Goal: Transaction & Acquisition: Purchase product/service

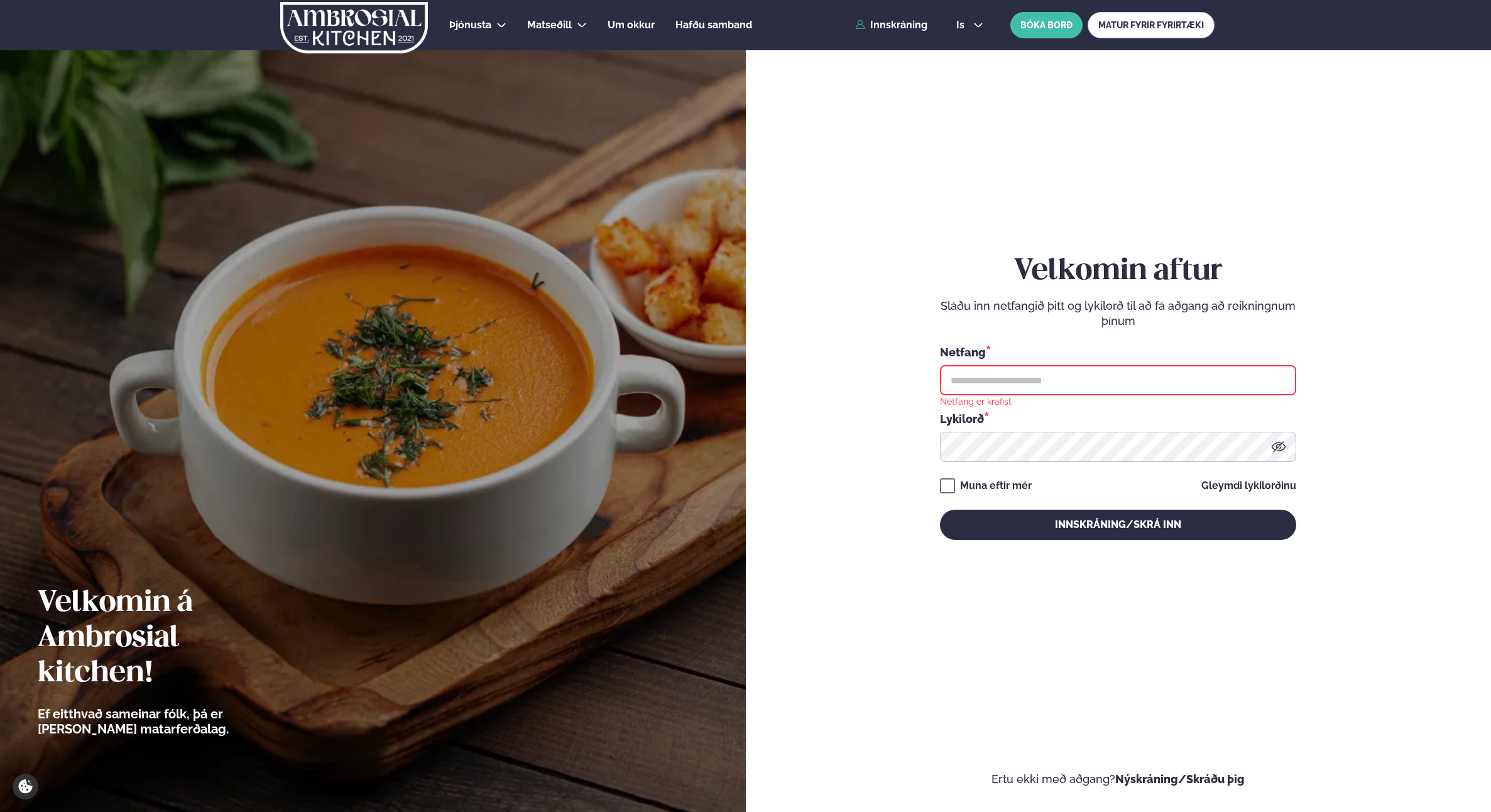
type input "**********"
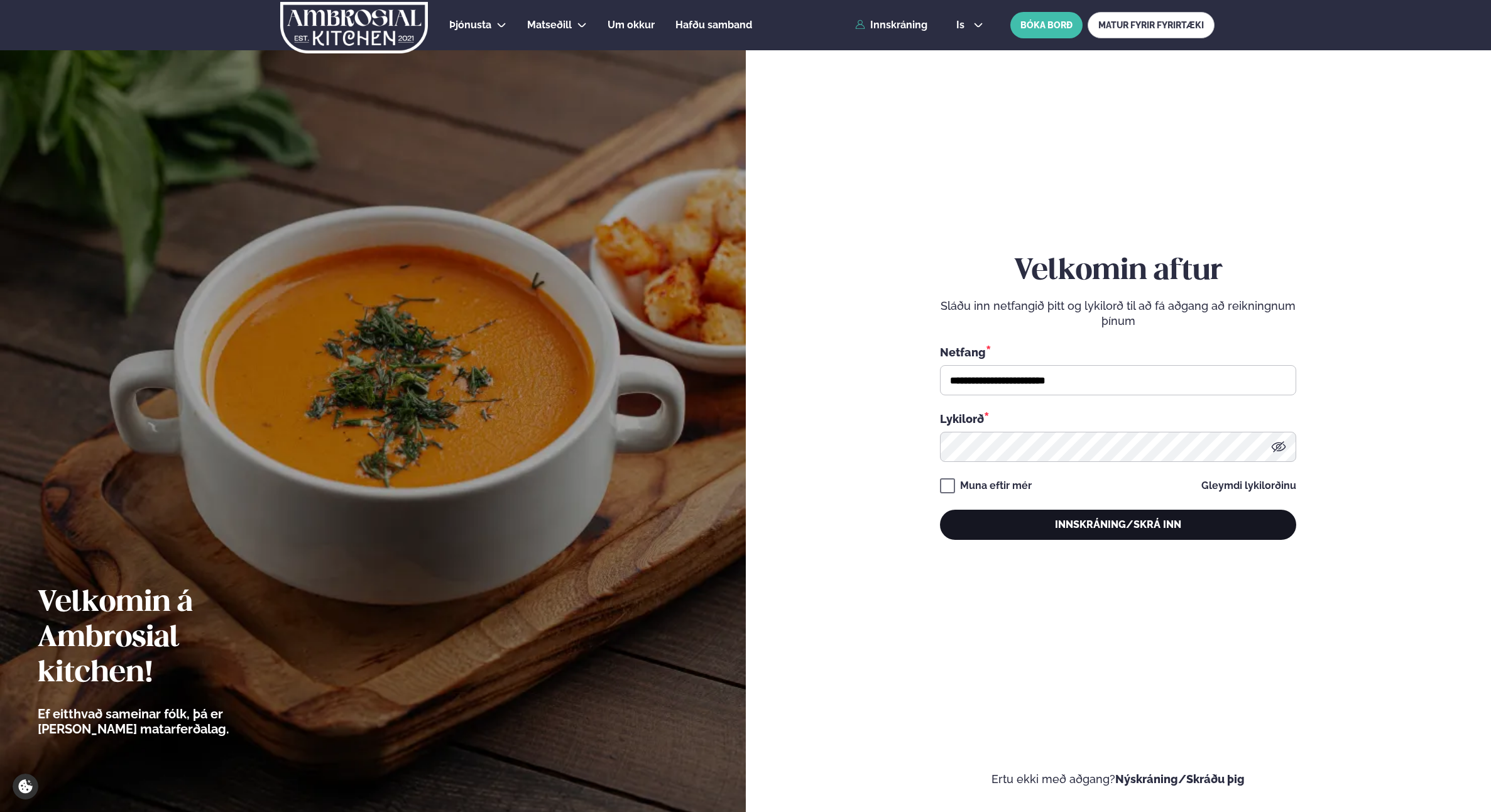
click at [1172, 526] on button "Innskráning/Skrá inn" at bounding box center [1118, 524] width 357 height 30
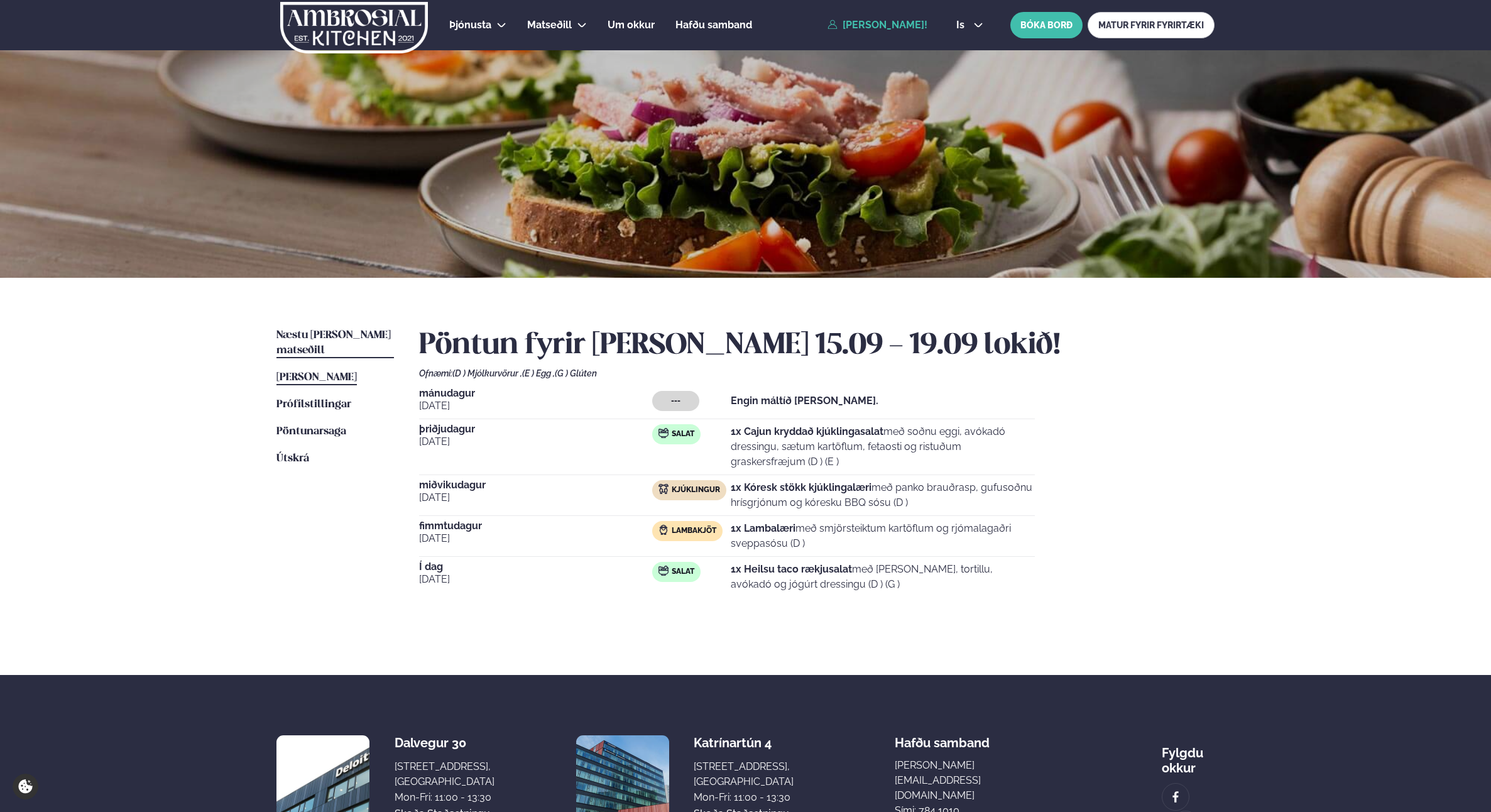
click at [341, 332] on span "Næstu [PERSON_NAME] matseðill" at bounding box center [333, 343] width 114 height 26
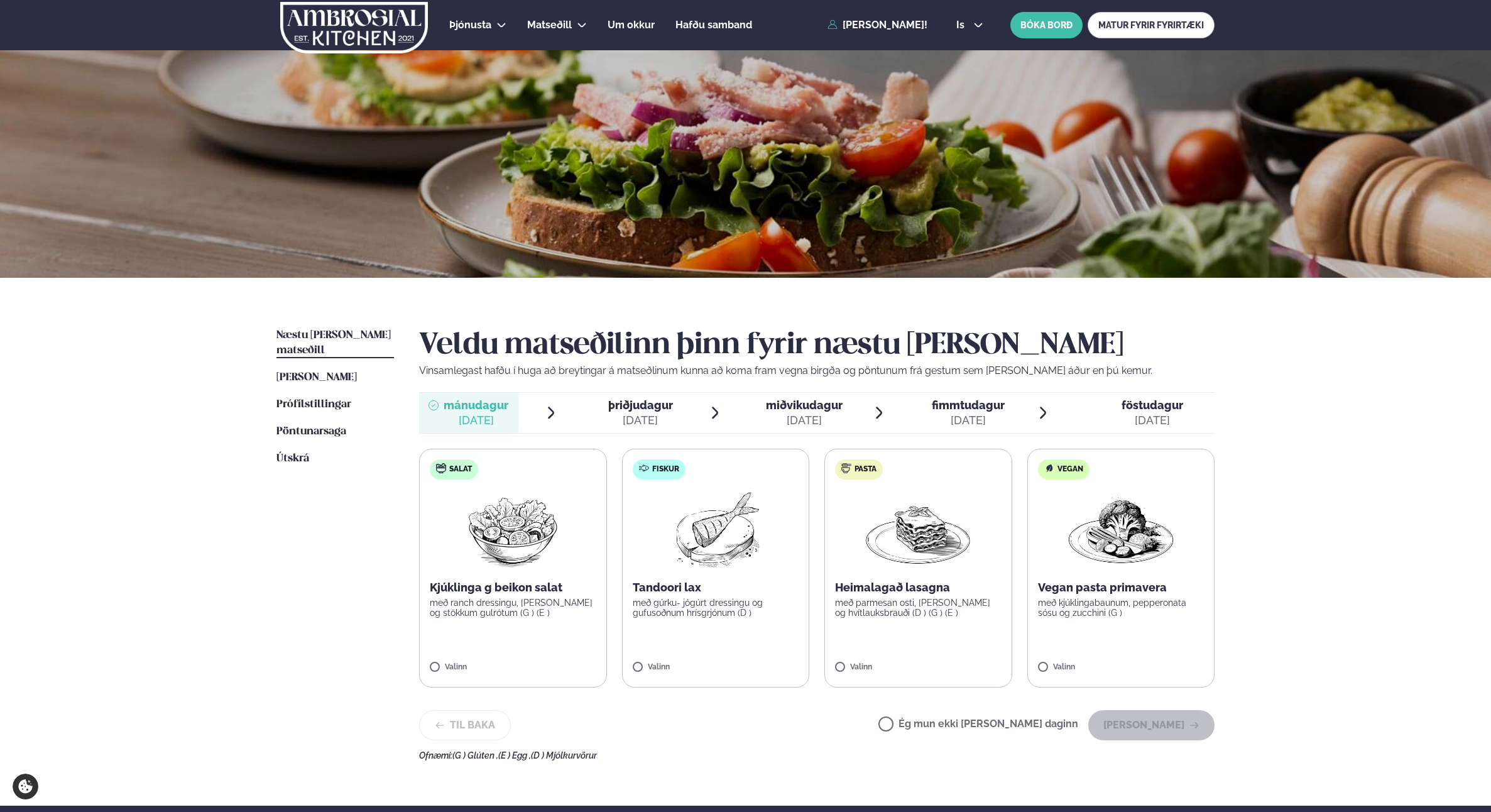
click at [702, 541] on img at bounding box center [715, 529] width 111 height 81
click at [1143, 729] on button "[PERSON_NAME]" at bounding box center [1151, 725] width 127 height 30
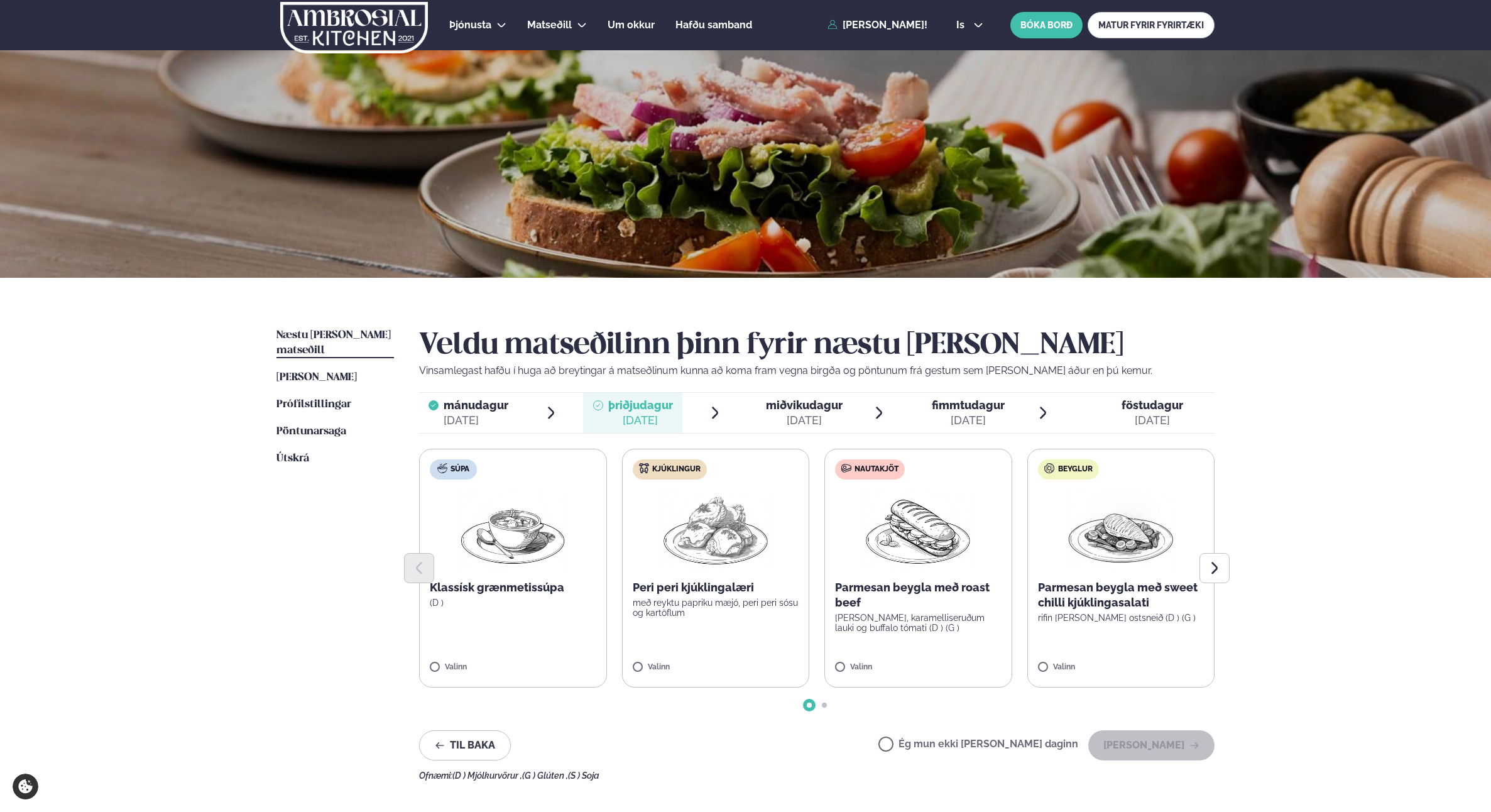
click at [963, 558] on div at bounding box center [817, 568] width 796 height 30
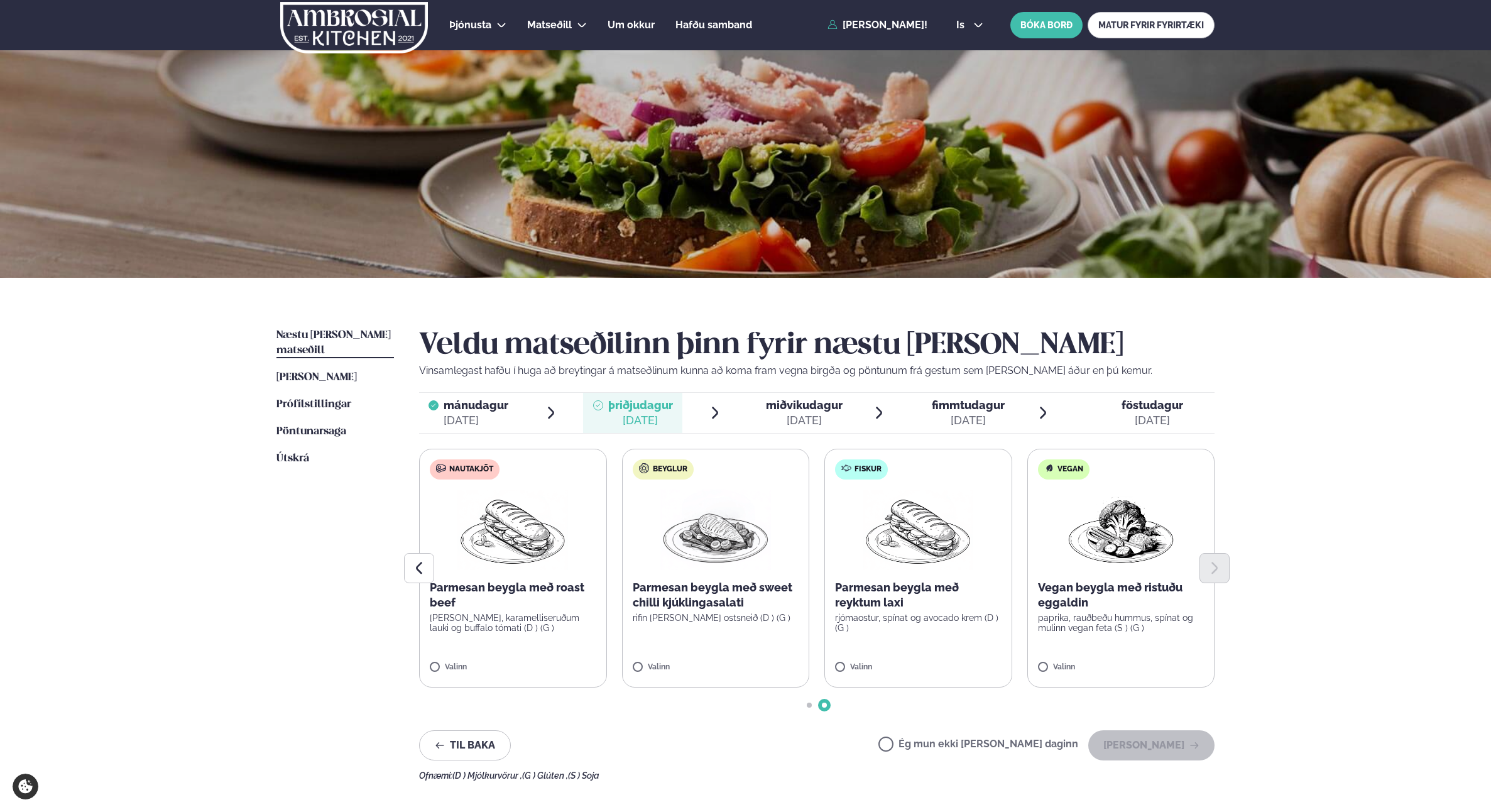
click at [880, 482] on label "Fiskur Parmesan beygla með reyktum laxi rjómaostur, spínat og avocado krem (D )…" at bounding box center [917, 568] width 188 height 239
click at [1143, 744] on button "[PERSON_NAME]" at bounding box center [1151, 744] width 127 height 30
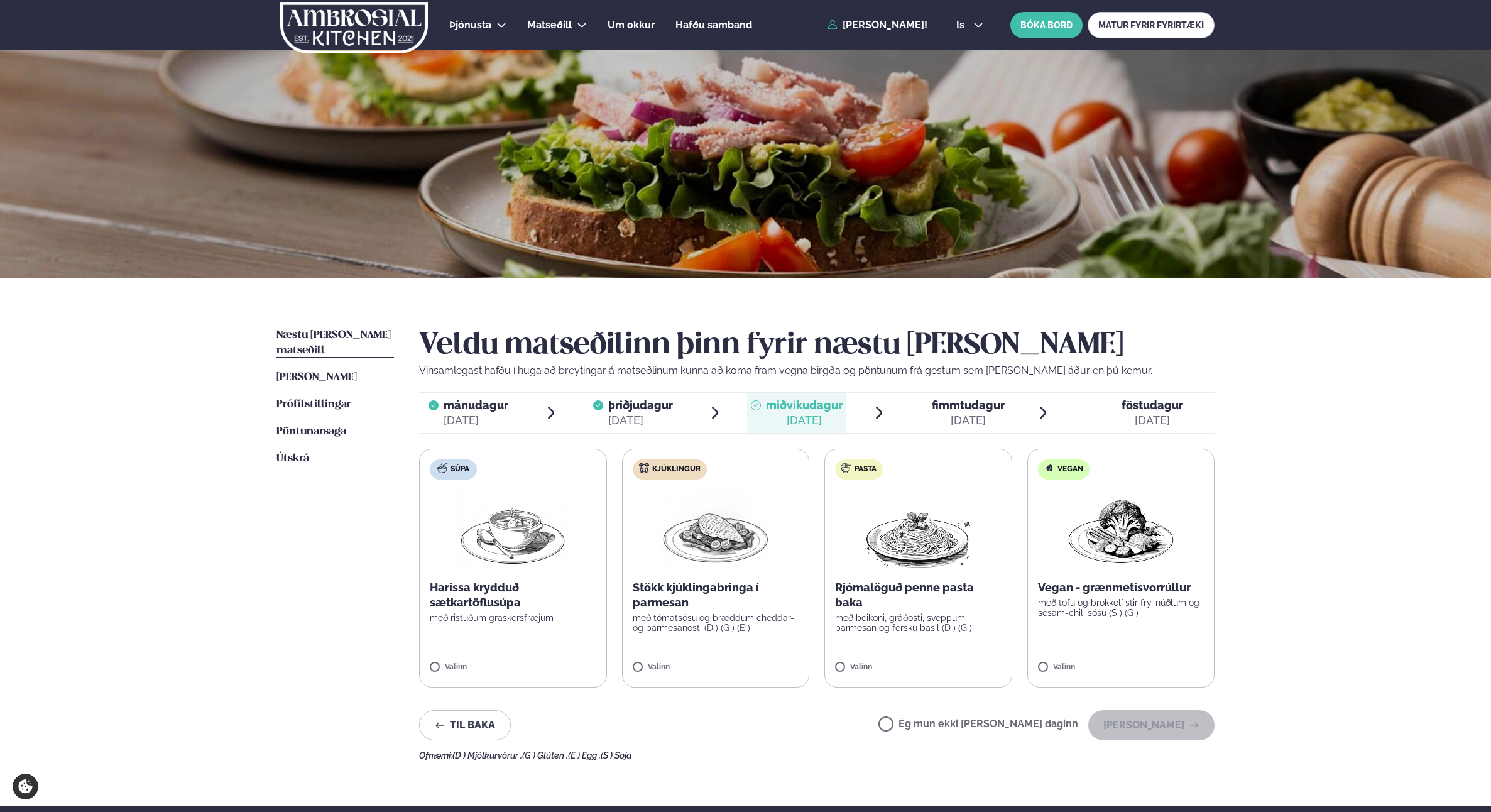
click at [767, 524] on img at bounding box center [715, 529] width 111 height 81
click at [1168, 728] on button "[PERSON_NAME]" at bounding box center [1151, 725] width 127 height 30
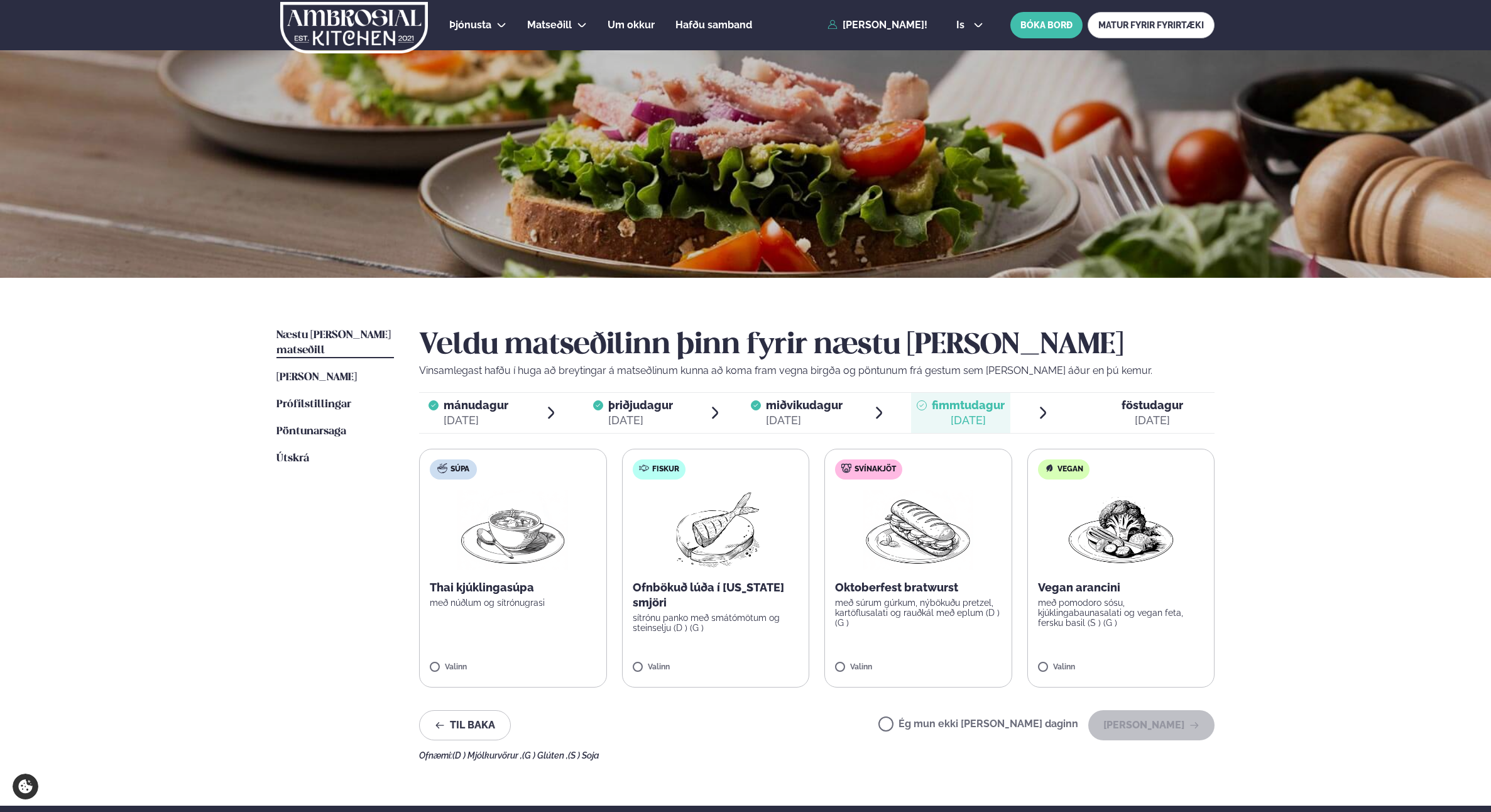
scroll to position [1, 0]
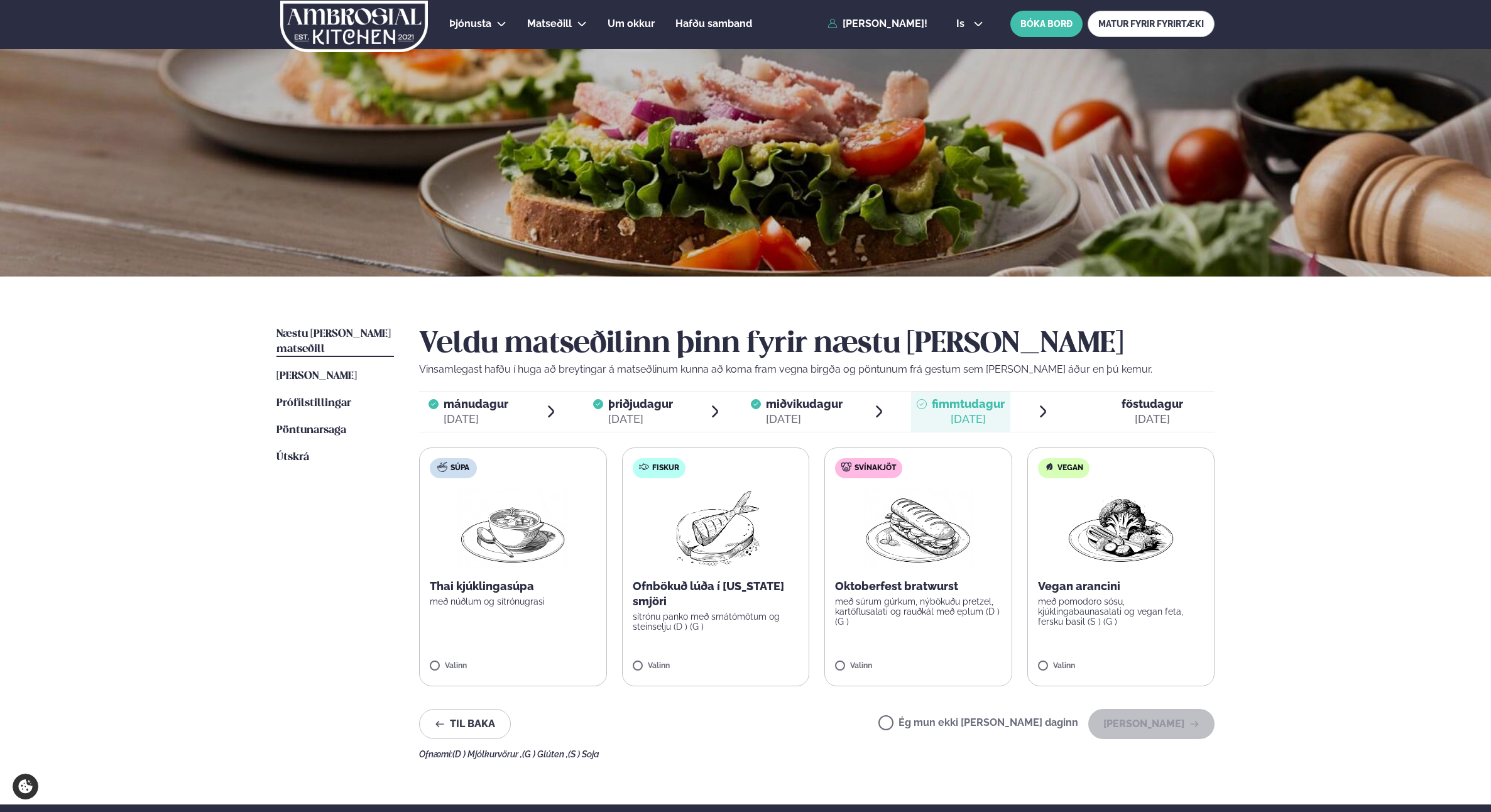
click at [743, 601] on p "Ofnbökuð lúða í [US_STATE] smjöri" at bounding box center [716, 593] width 167 height 30
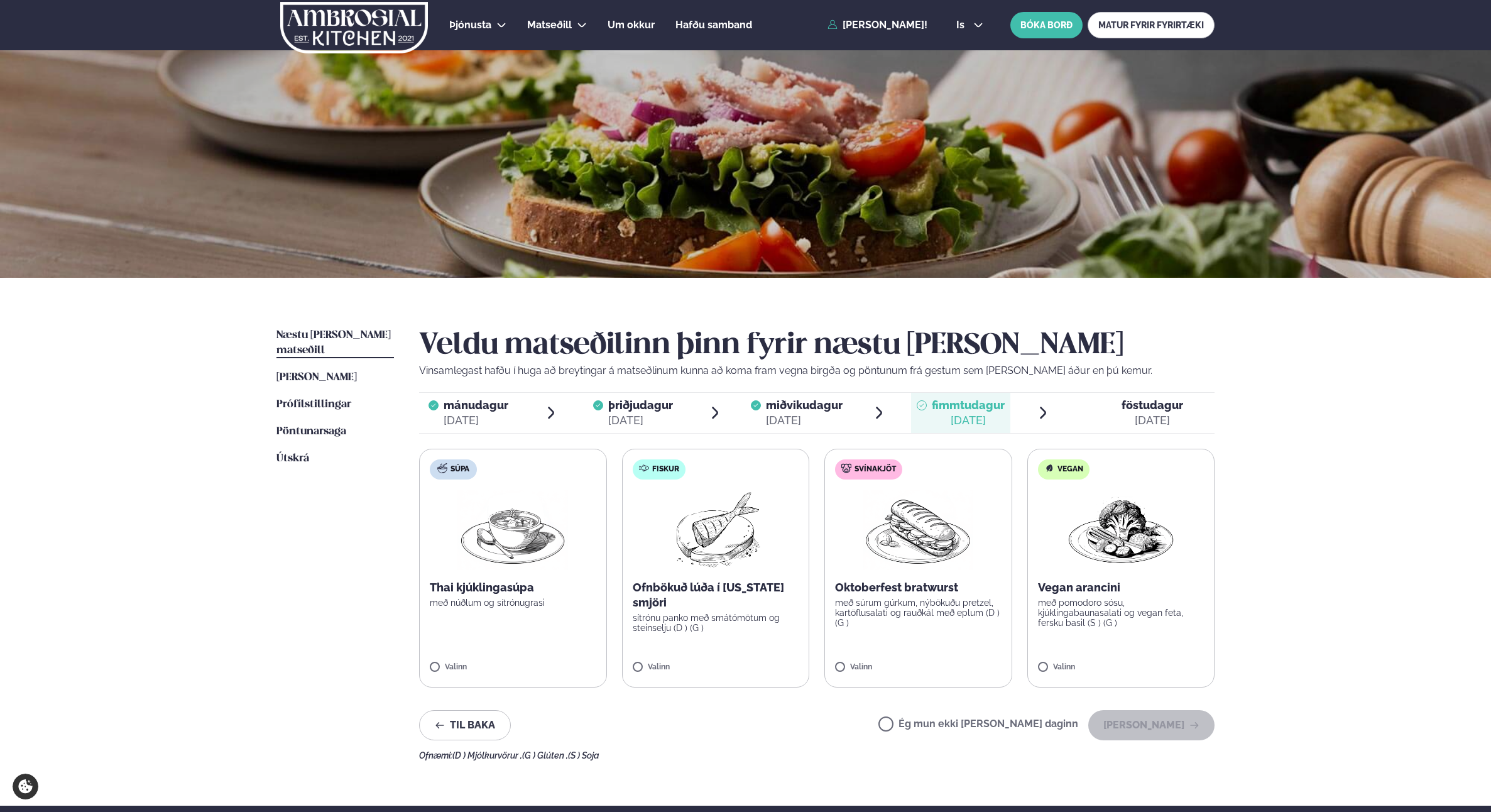
scroll to position [3, 0]
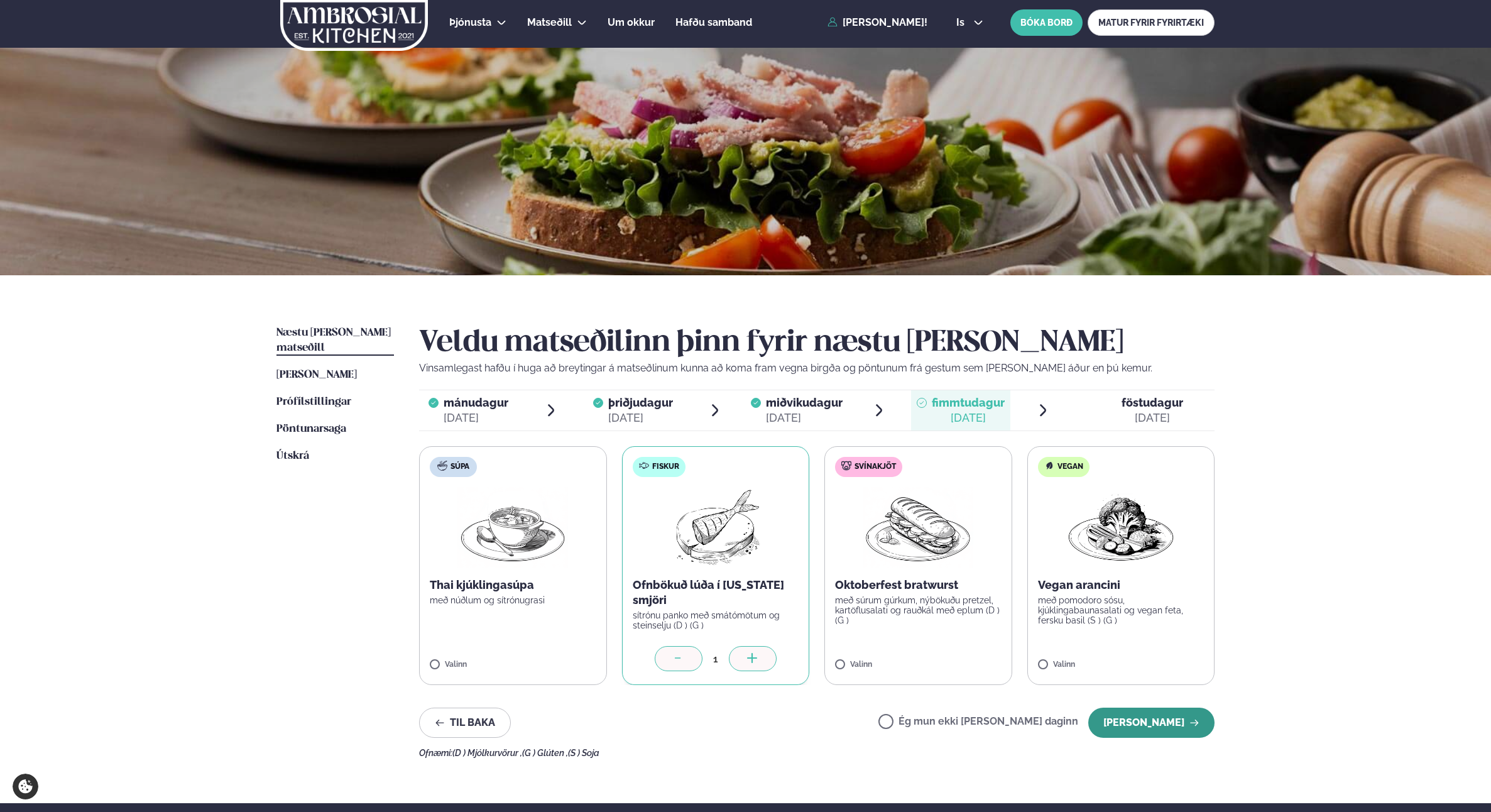
click at [1144, 723] on button "[PERSON_NAME]" at bounding box center [1151, 722] width 127 height 30
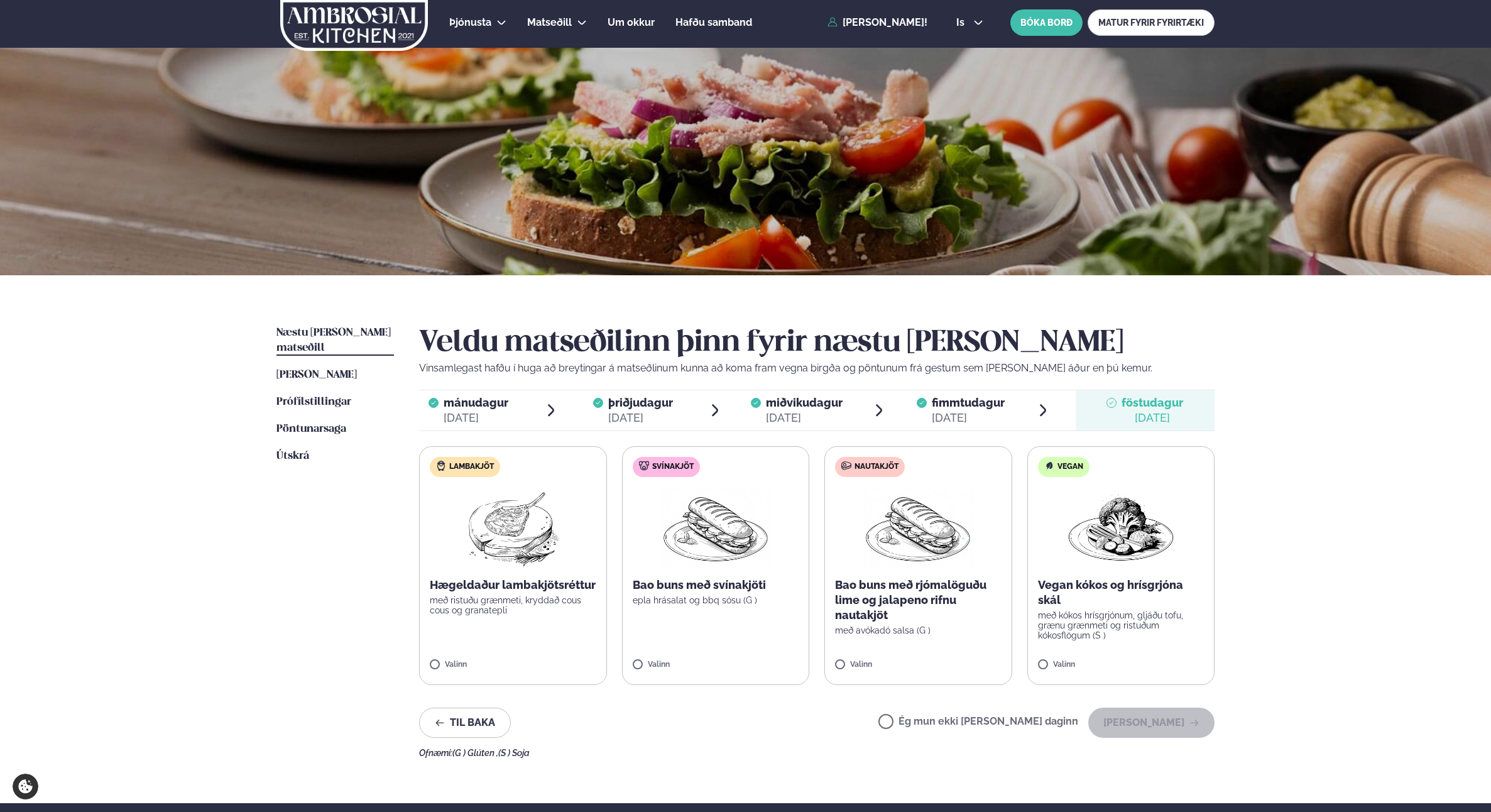
click at [509, 590] on p "Hægeldaður lambakjötsréttur" at bounding box center [514, 584] width 167 height 15
click at [1152, 731] on button "[PERSON_NAME]" at bounding box center [1151, 722] width 127 height 30
